Goal: Task Accomplishment & Management: Complete application form

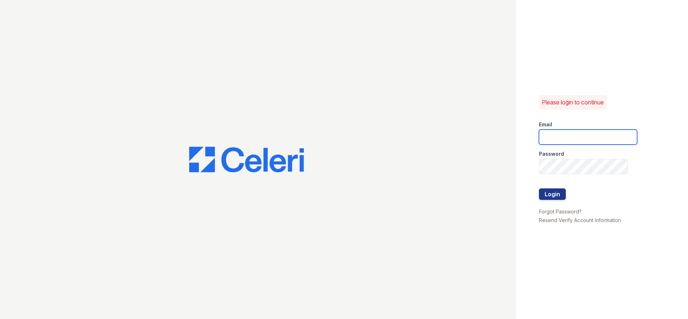
click at [572, 135] on input "email" at bounding box center [588, 136] width 98 height 15
type input "flores.daniel@projectmanagementinc.net"
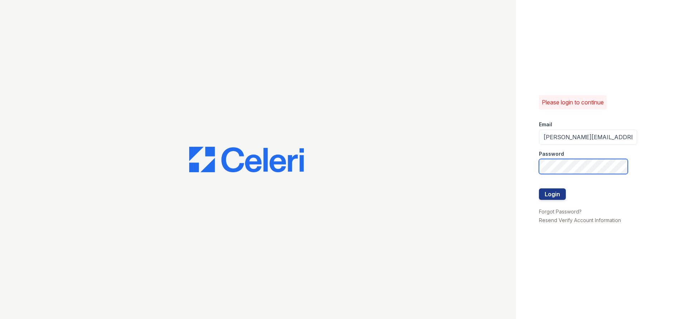
click at [539, 188] on button "Login" at bounding box center [552, 193] width 27 height 11
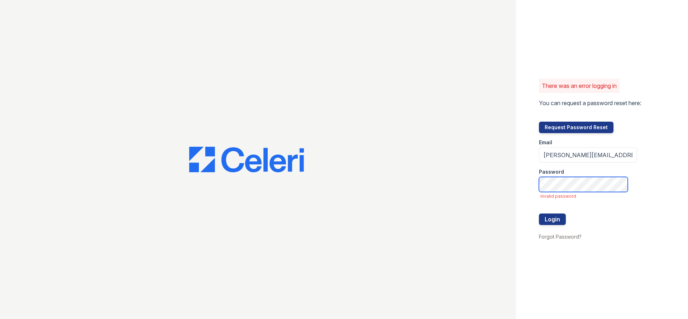
click at [539, 213] on button "Login" at bounding box center [552, 218] width 27 height 11
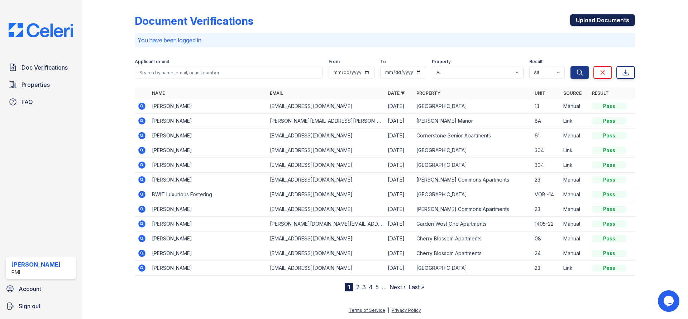
click at [613, 18] on link "Upload Documents" at bounding box center [602, 19] width 65 height 11
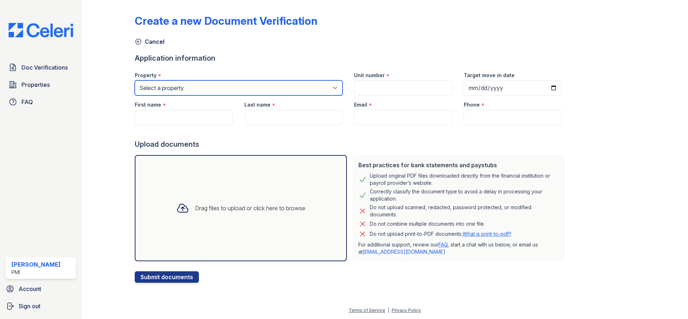
click at [135, 80] on select "Select a property [GEOGRAPHIC_DATA] Commons [GEOGRAPHIC_DATA] [GEOGRAPHIC_DATA]…" at bounding box center [239, 87] width 208 height 15
select select "2087"
click option "[GEOGRAPHIC_DATA]" at bounding box center [0, 0] width 0 height 0
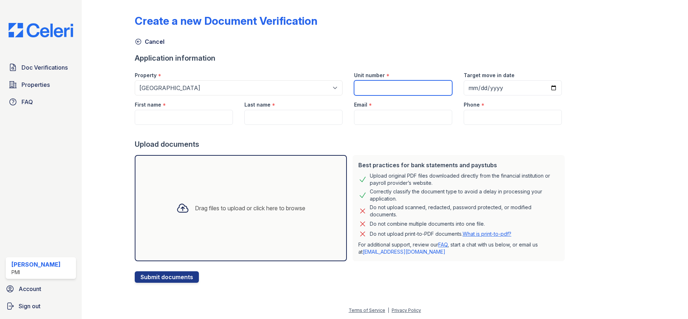
click at [384, 81] on input "Unit number" at bounding box center [403, 87] width 98 height 15
type input "13"
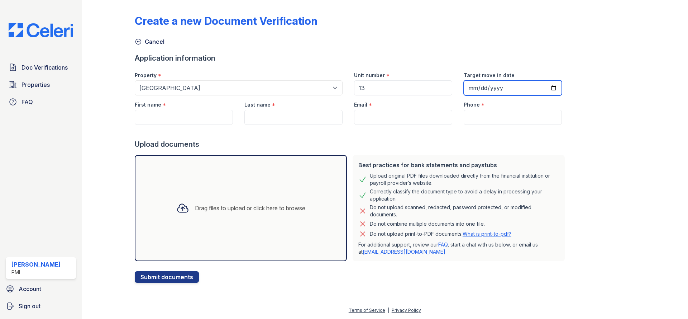
click at [542, 85] on input "Target move in date" at bounding box center [513, 87] width 98 height 15
type input "[DATE]"
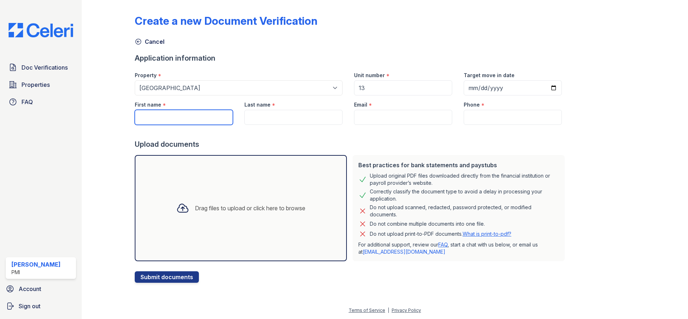
click at [191, 117] on input "First name" at bounding box center [184, 117] width 98 height 15
type input "[PERSON_NAME]"
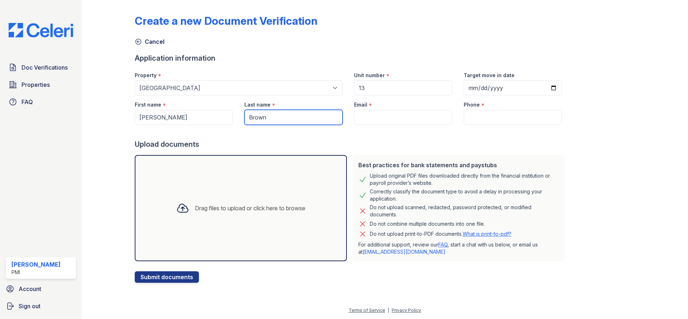
type input "Brown"
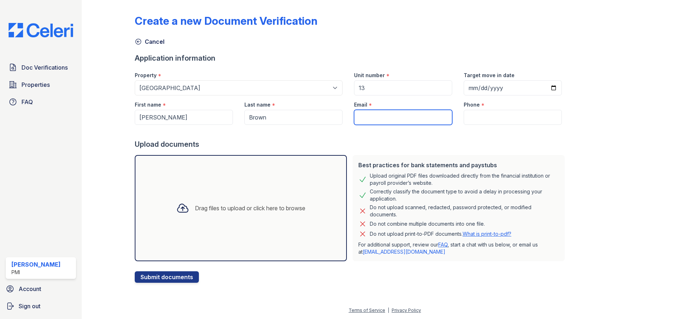
paste input "[EMAIL_ADDRESS][DOMAIN_NAME]"
type input "[EMAIL_ADDRESS][DOMAIN_NAME]"
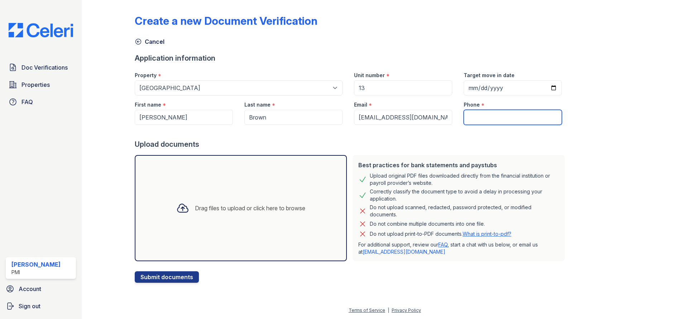
click at [470, 114] on input "Phone" at bounding box center [513, 117] width 98 height 15
paste input "[PHONE_NUMBER]"
type input "[PHONE_NUMBER]"
click at [246, 213] on div "Drag files to upload or click here to browse" at bounding box center [241, 208] width 141 height 24
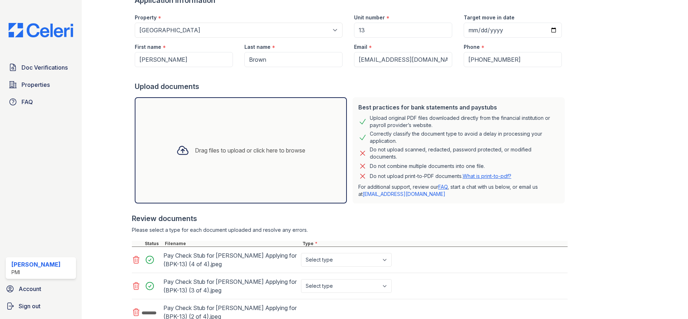
scroll to position [129, 0]
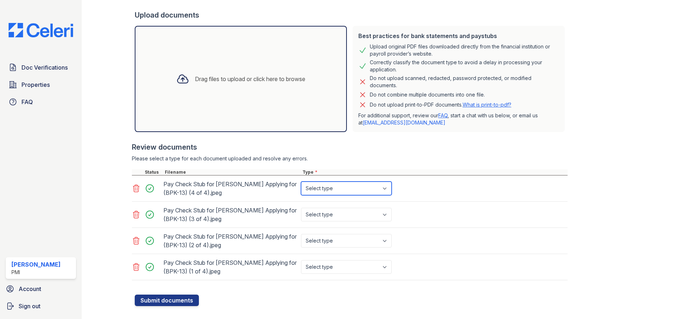
click at [301, 181] on select "Select type Paystub Bank Statement Offer Letter Tax Documents Benefit Award Let…" at bounding box center [346, 188] width 91 height 14
select select "paystub"
click option "Paystub" at bounding box center [0, 0] width 0 height 0
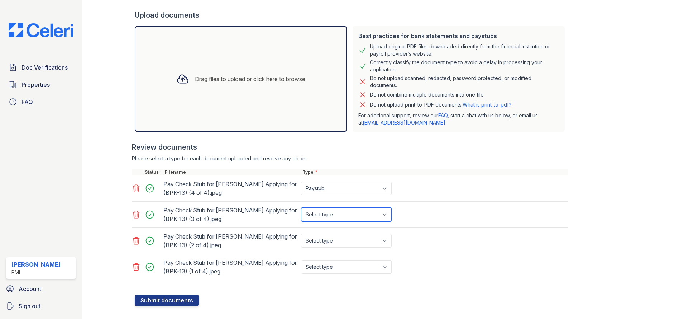
click at [301, 208] on select "Select type Paystub Bank Statement Offer Letter Tax Documents Benefit Award Let…" at bounding box center [346, 215] width 91 height 14
select select "paystub"
click option "Paystub" at bounding box center [0, 0] width 0 height 0
click at [301, 234] on select "Select type Paystub Bank Statement Offer Letter Tax Documents Benefit Award Let…" at bounding box center [346, 241] width 91 height 14
select select "paystub"
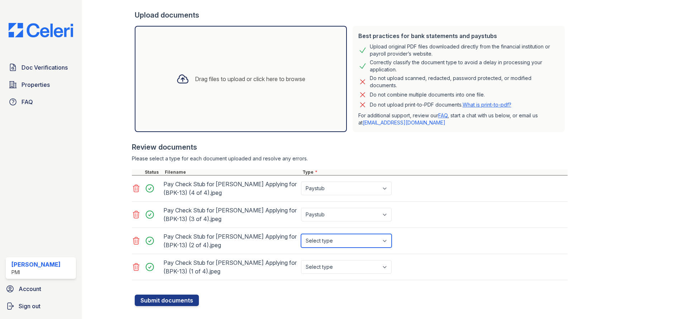
click option "Paystub" at bounding box center [0, 0] width 0 height 0
click at [301, 260] on select "Select type Paystub Bank Statement Offer Letter Tax Documents Benefit Award Let…" at bounding box center [346, 267] width 91 height 14
select select "paystub"
click option "Paystub" at bounding box center [0, 0] width 0 height 0
click at [182, 298] on button "Submit documents" at bounding box center [167, 299] width 64 height 11
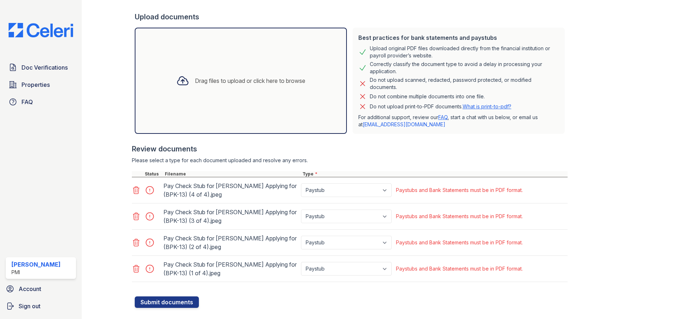
scroll to position [161, 0]
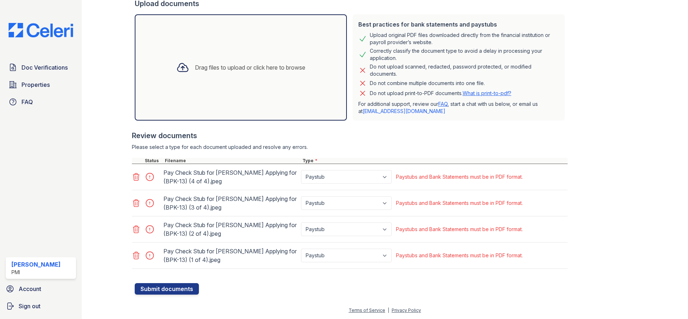
click at [135, 177] on icon at bounding box center [136, 176] width 9 height 9
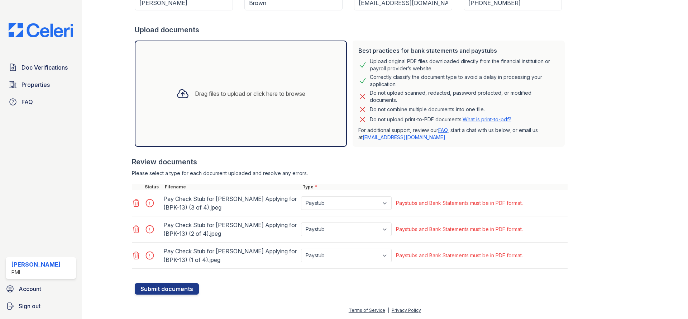
click at [135, 201] on icon at bounding box center [136, 203] width 9 height 9
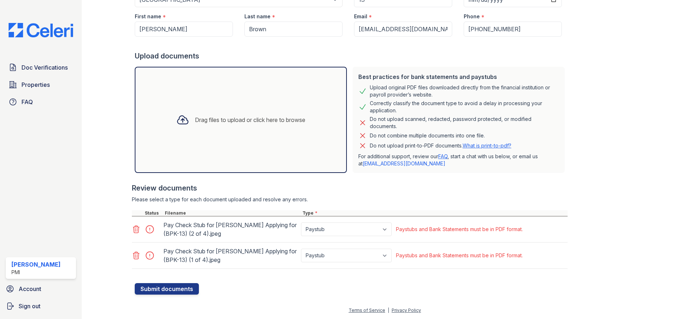
click at [135, 225] on icon at bounding box center [136, 229] width 9 height 9
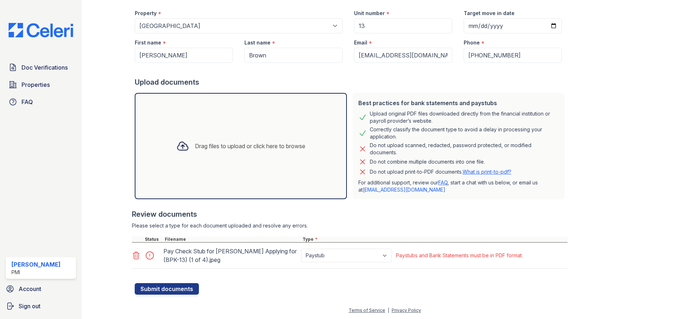
click at [135, 251] on icon at bounding box center [136, 255] width 9 height 9
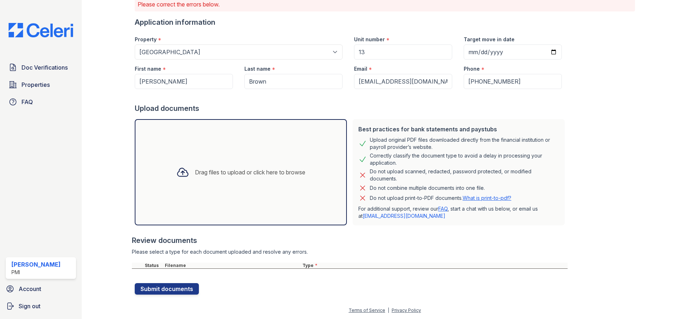
click at [195, 172] on div "Drag files to upload or click here to browse" at bounding box center [250, 172] width 110 height 9
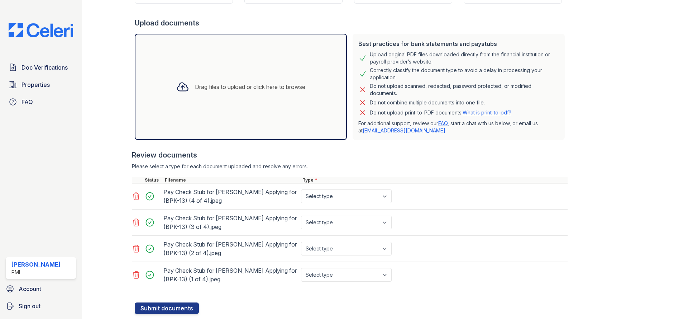
scroll to position [142, 0]
click at [301, 189] on select "Select type Paystub Bank Statement Offer Letter Tax Documents Benefit Award Let…" at bounding box center [346, 196] width 91 height 14
select select "paystub"
click option "Paystub" at bounding box center [0, 0] width 0 height 0
click at [301, 215] on select "Select type Paystub Bank Statement Offer Letter Tax Documents Benefit Award Let…" at bounding box center [346, 222] width 91 height 14
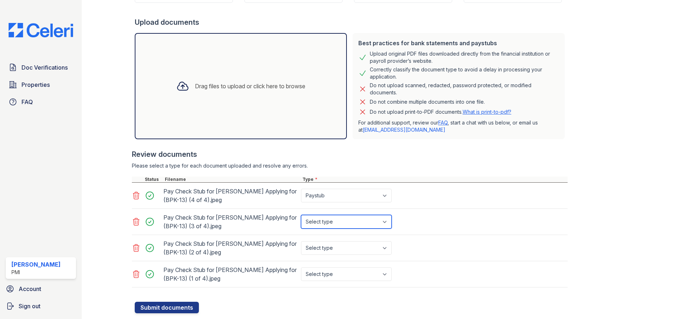
select select "paystub"
click option "Paystub" at bounding box center [0, 0] width 0 height 0
click at [301, 241] on select "Select type Paystub Bank Statement Offer Letter Tax Documents Benefit Award Let…" at bounding box center [346, 248] width 91 height 14
click option "Bank Statement" at bounding box center [0, 0] width 0 height 0
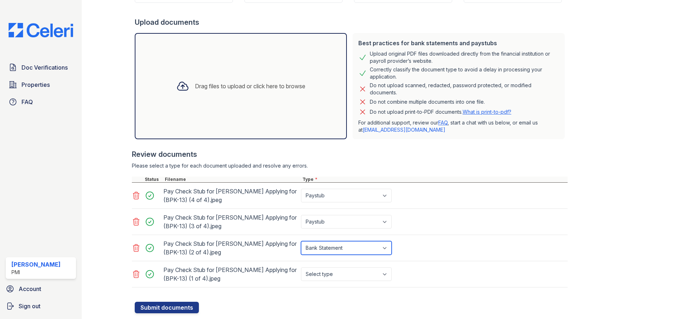
click at [301, 241] on select "Select type Paystub Bank Statement Offer Letter Tax Documents Benefit Award Let…" at bounding box center [346, 248] width 91 height 14
select select "paystub"
click option "Paystub" at bounding box center [0, 0] width 0 height 0
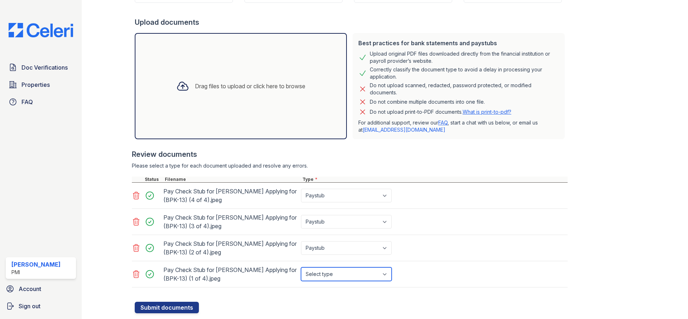
click at [301, 267] on select "Select type Paystub Bank Statement Offer Letter Tax Documents Benefit Award Let…" at bounding box center [346, 274] width 91 height 14
select select "paystub"
click option "Paystub" at bounding box center [0, 0] width 0 height 0
click at [182, 307] on button "Submit documents" at bounding box center [167, 307] width 64 height 11
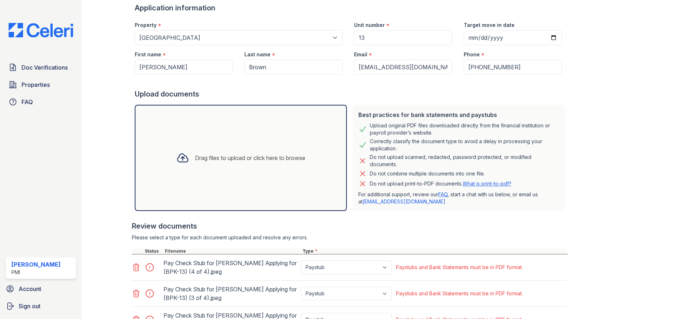
scroll to position [161, 0]
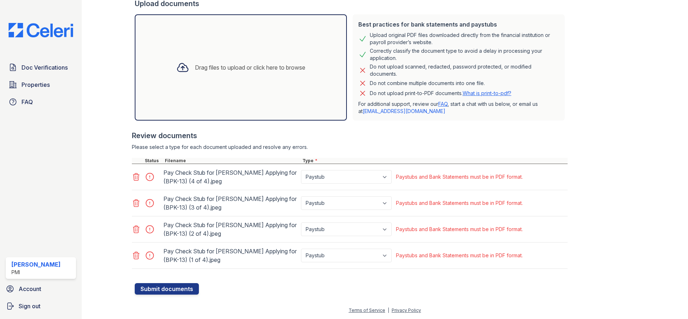
click at [136, 177] on icon at bounding box center [136, 176] width 9 height 9
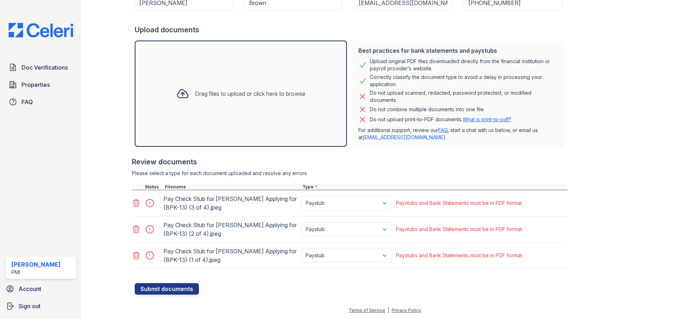
click at [137, 202] on icon at bounding box center [136, 202] width 6 height 7
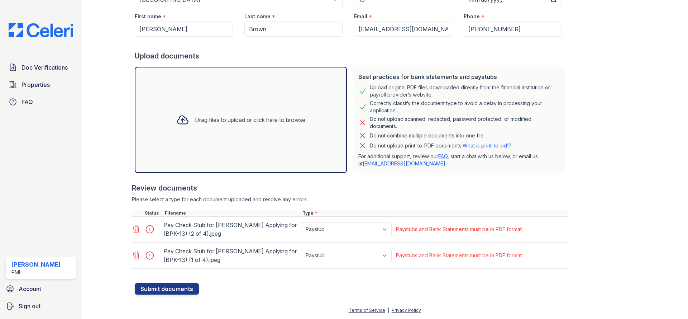
click at [137, 228] on icon at bounding box center [136, 229] width 9 height 9
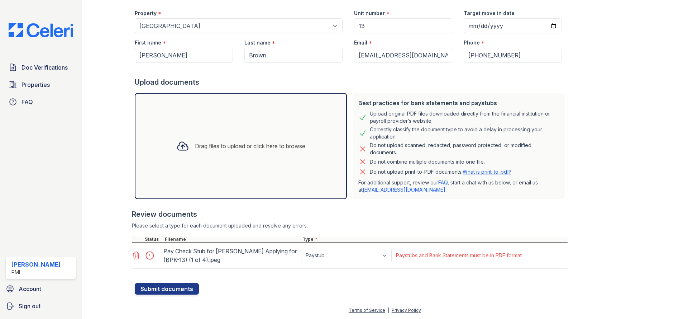
click at [135, 254] on icon at bounding box center [136, 255] width 9 height 9
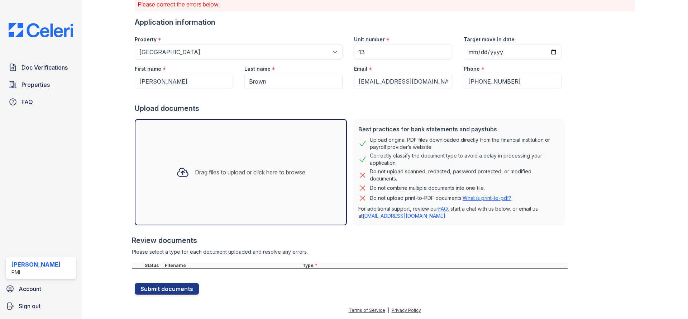
click at [217, 174] on div "Drag files to upload or click here to browse" at bounding box center [250, 172] width 110 height 9
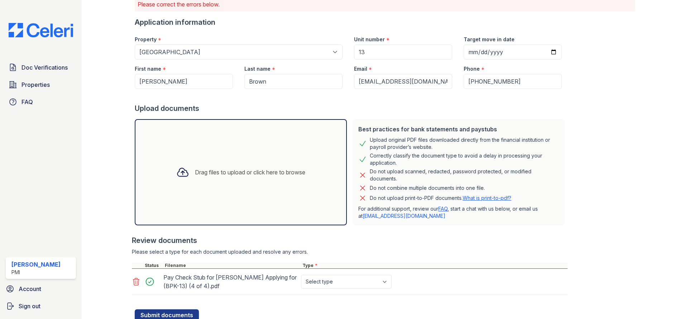
click at [197, 171] on div "Drag files to upload or click here to browse" at bounding box center [250, 172] width 110 height 9
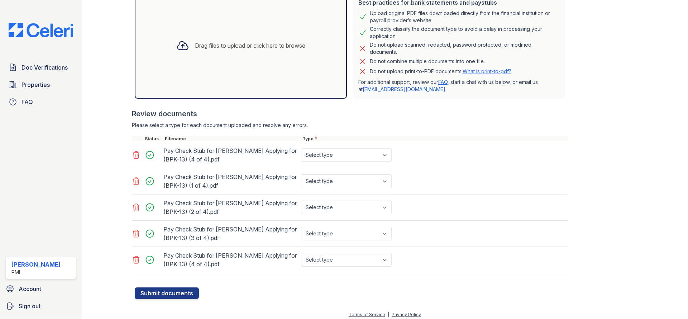
scroll to position [187, 0]
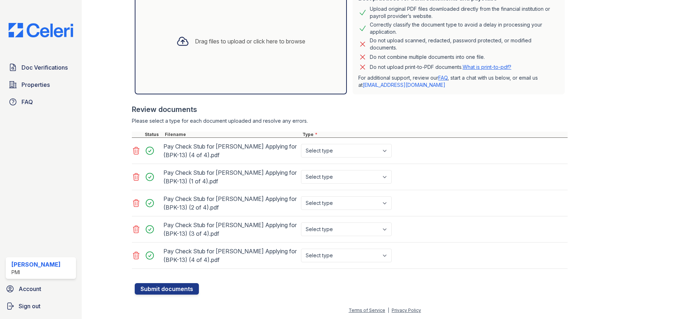
click at [136, 149] on icon at bounding box center [136, 150] width 9 height 9
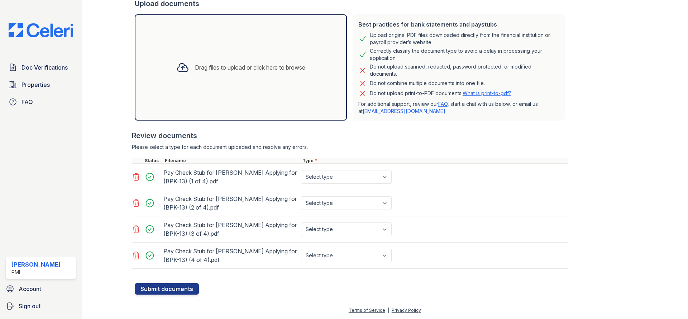
scroll to position [161, 0]
click at [301, 170] on select "Select type Paystub Bank Statement Offer Letter Tax Documents Benefit Award Let…" at bounding box center [346, 177] width 91 height 14
select select "paystub"
click option "Paystub" at bounding box center [0, 0] width 0 height 0
click at [301, 196] on select "Select type Paystub Bank Statement Offer Letter Tax Documents Benefit Award Let…" at bounding box center [346, 203] width 91 height 14
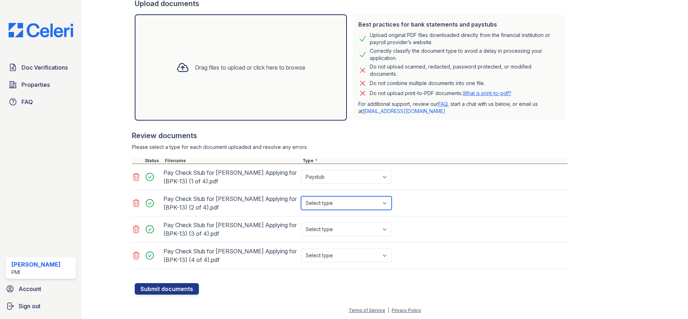
select select "paystub"
click option "Paystub" at bounding box center [0, 0] width 0 height 0
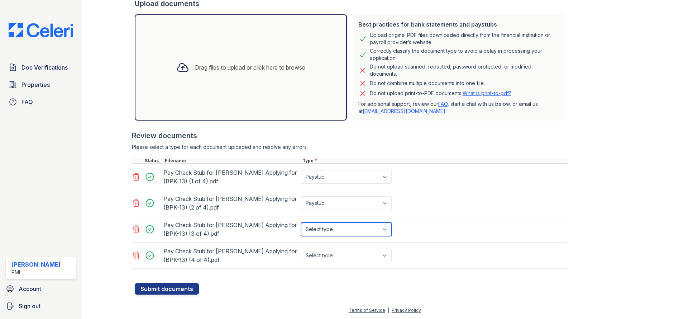
click at [301, 222] on select "Select type Paystub Bank Statement Offer Letter Tax Documents Benefit Award Let…" at bounding box center [346, 229] width 91 height 14
select select "paystub"
click option "Paystub" at bounding box center [0, 0] width 0 height 0
click at [301, 248] on select "Select type Paystub Bank Statement Offer Letter Tax Documents Benefit Award Let…" at bounding box center [346, 255] width 91 height 14
select select "paystub"
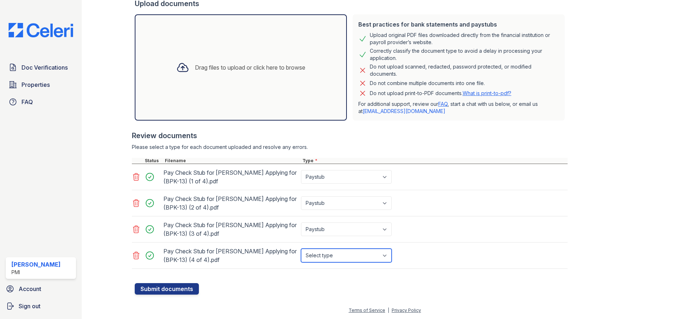
click option "Paystub" at bounding box center [0, 0] width 0 height 0
click at [182, 288] on button "Submit documents" at bounding box center [167, 288] width 64 height 11
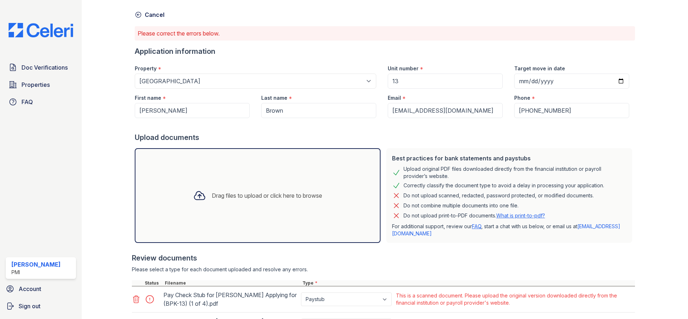
scroll to position [0, 0]
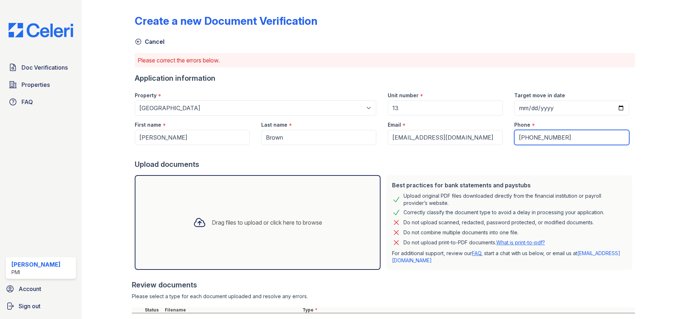
click at [518, 137] on input "[PHONE_NUMBER]" at bounding box center [572, 137] width 115 height 15
type input "[PHONE_NUMBER]"
